Goal: Navigation & Orientation: Find specific page/section

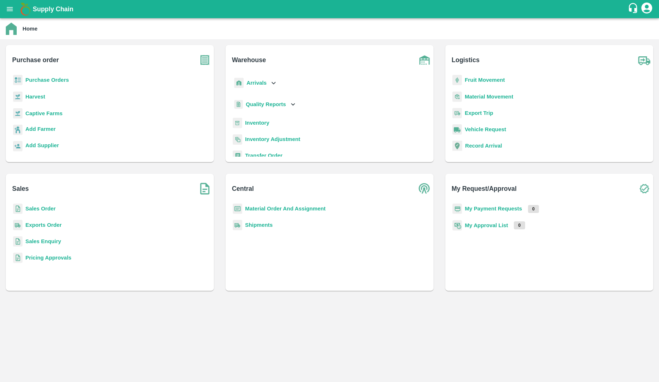
click at [27, 224] on b "Exports Order" at bounding box center [43, 225] width 36 height 6
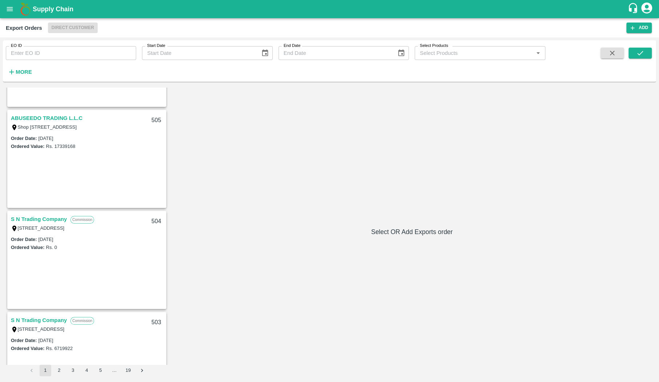
scroll to position [288, 0]
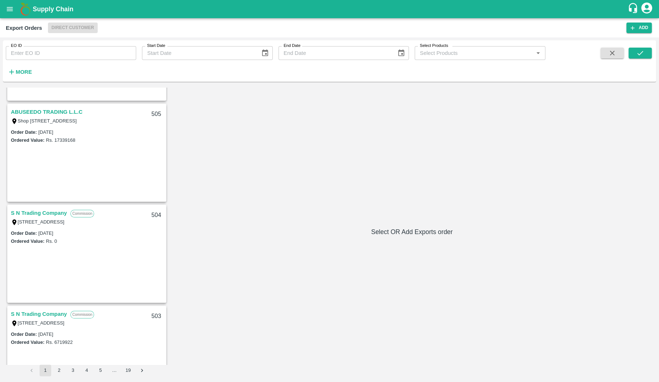
click at [38, 210] on link "S N Trading Company" at bounding box center [39, 212] width 56 height 9
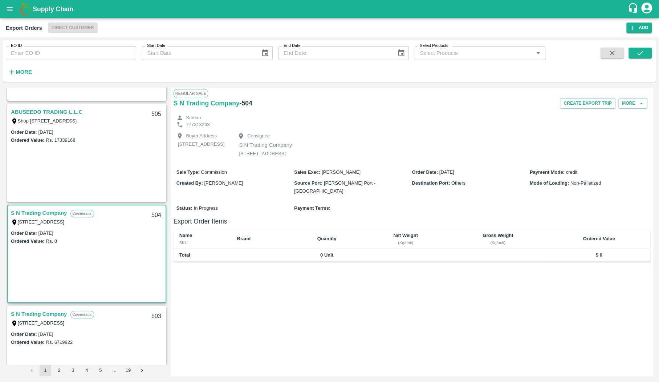
click at [62, 111] on link "ABUSEEDO TRADING L.L.C" at bounding box center [47, 111] width 72 height 9
